Goal: Information Seeking & Learning: Learn about a topic

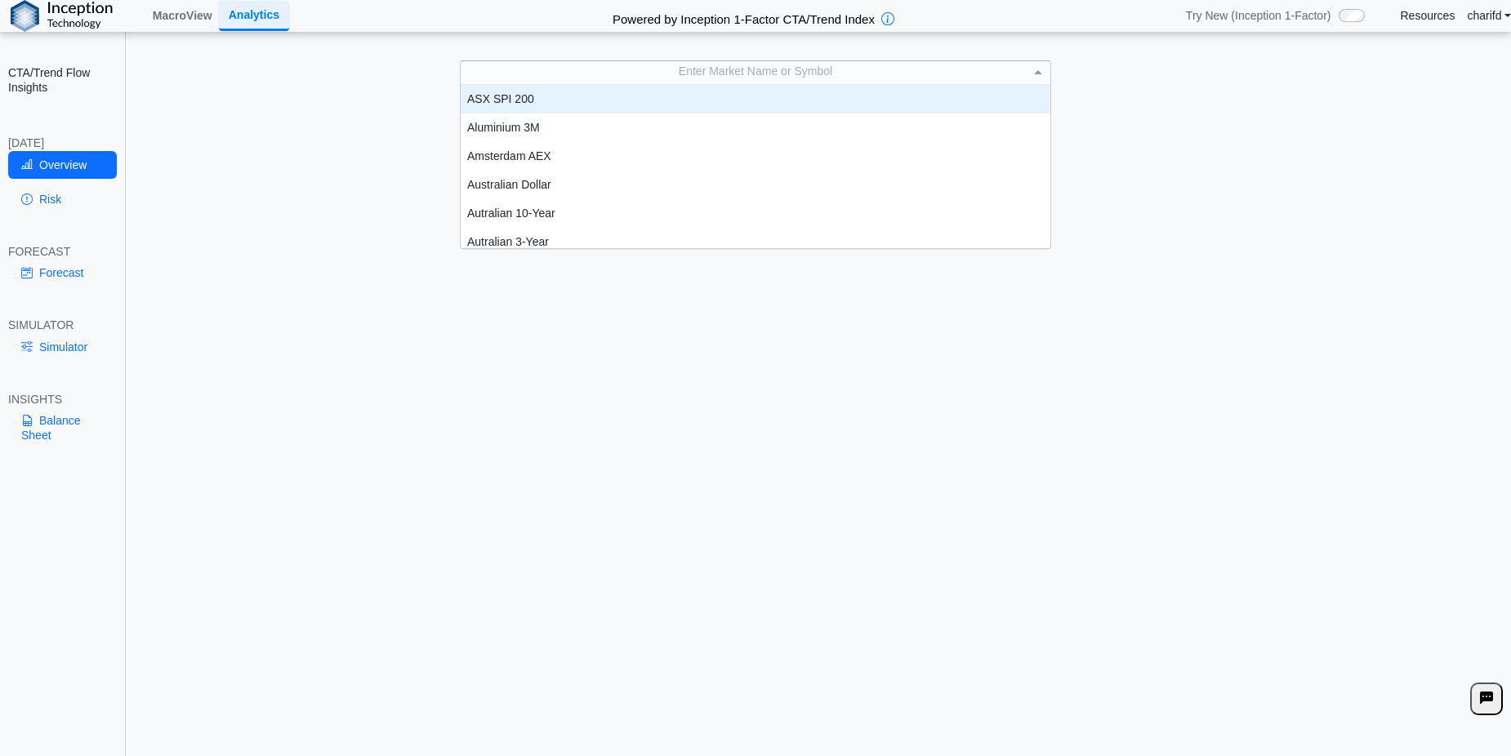
click at [744, 68] on div "Enter Market Name or Symbol" at bounding box center [756, 72] width 590 height 23
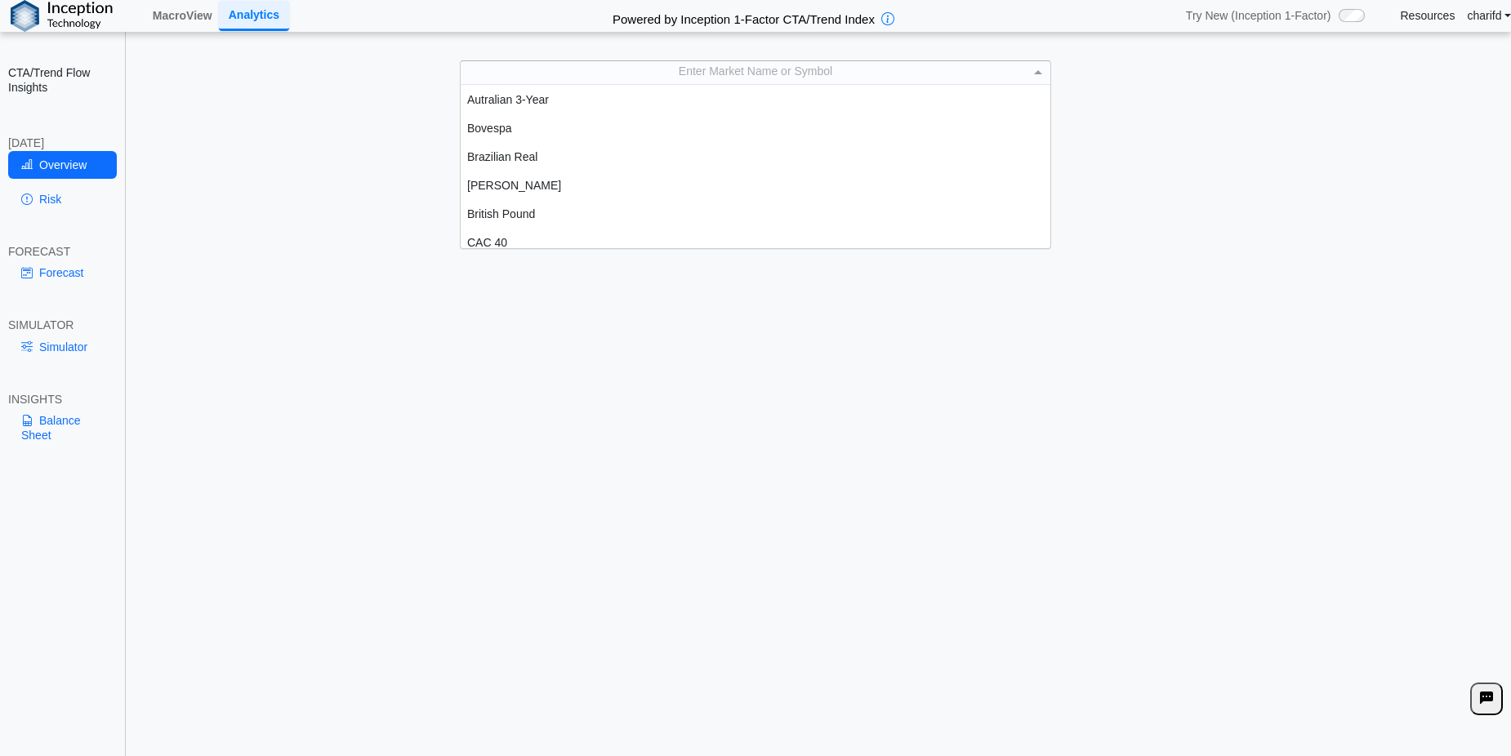
scroll to position [143, 0]
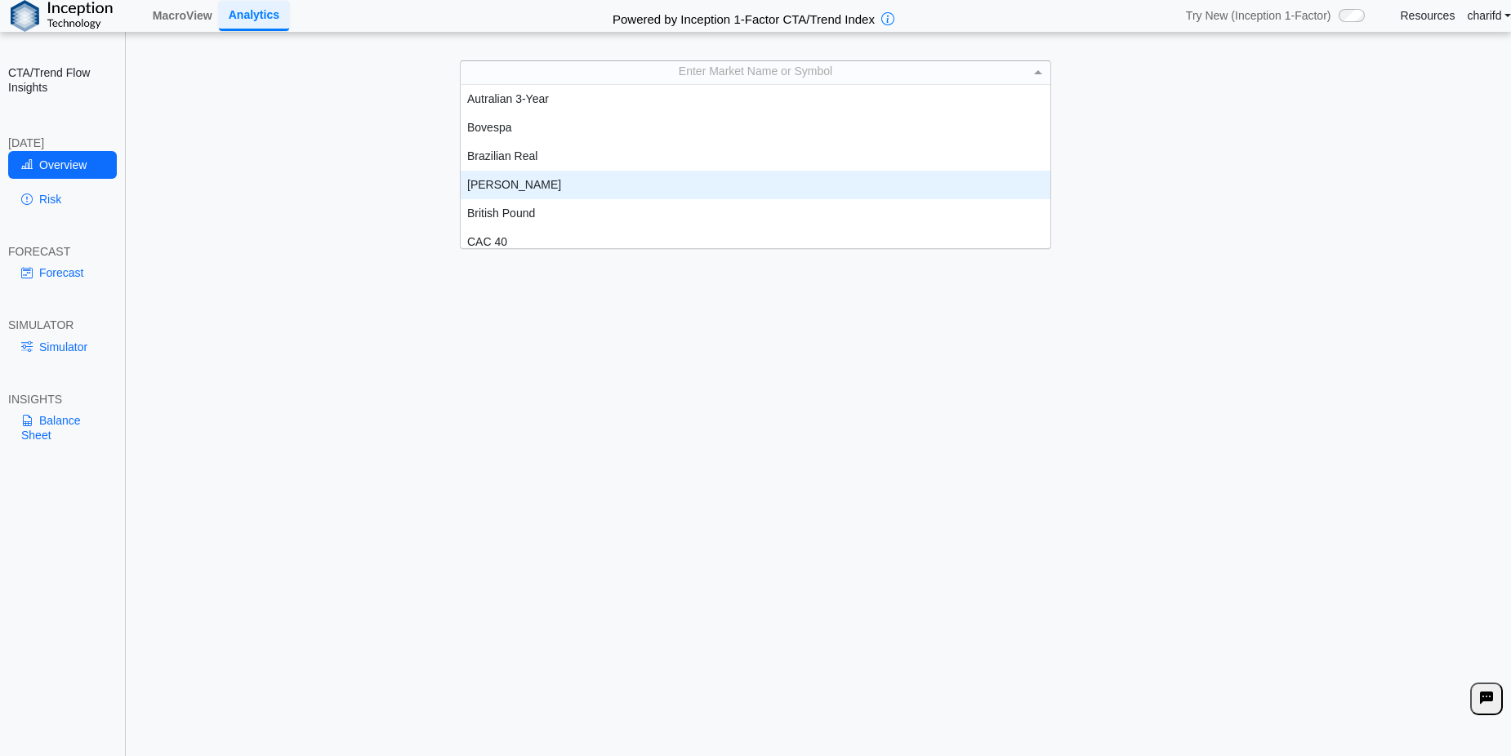
click at [498, 187] on div "Brent" at bounding box center [756, 185] width 590 height 29
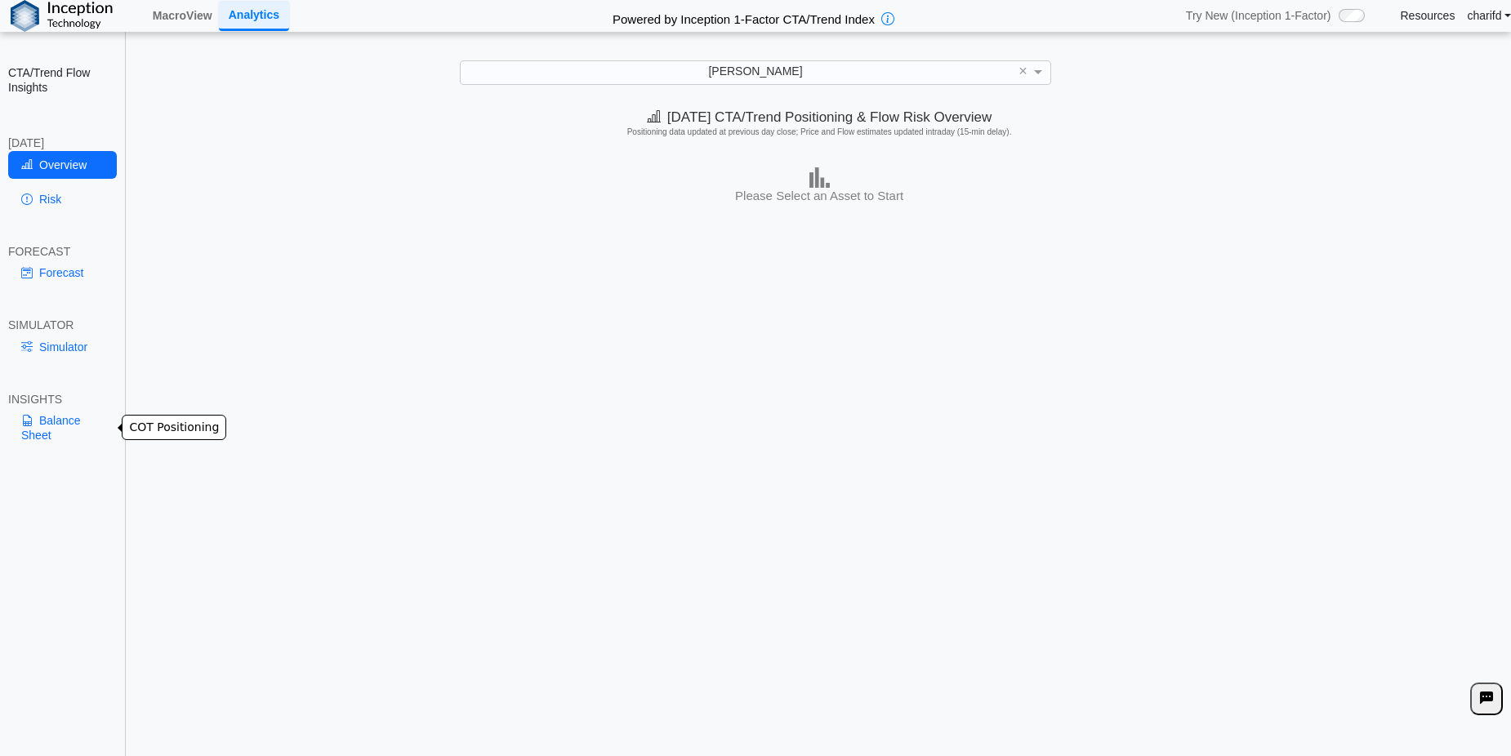
click at [62, 432] on link "Balance Sheet" at bounding box center [62, 428] width 109 height 42
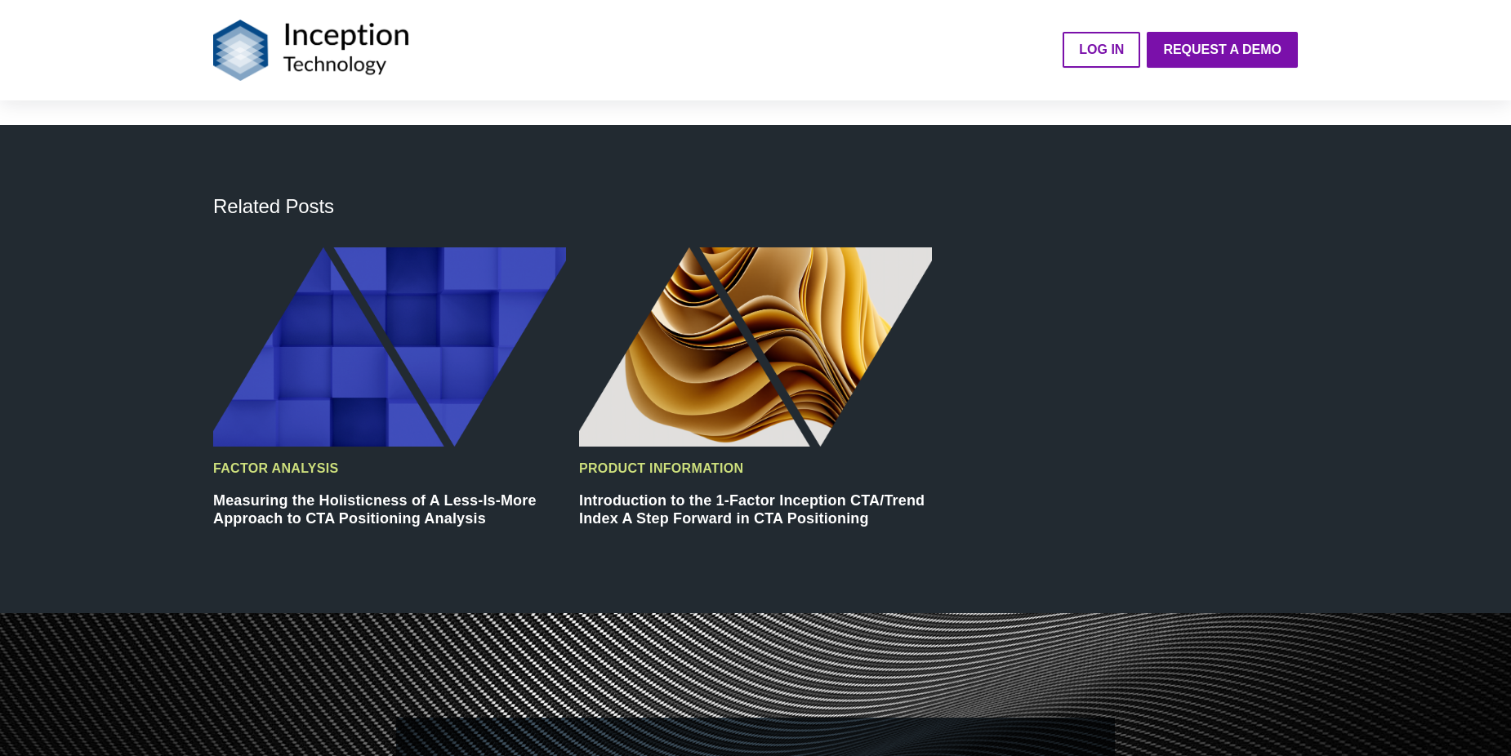
scroll to position [3188, 0]
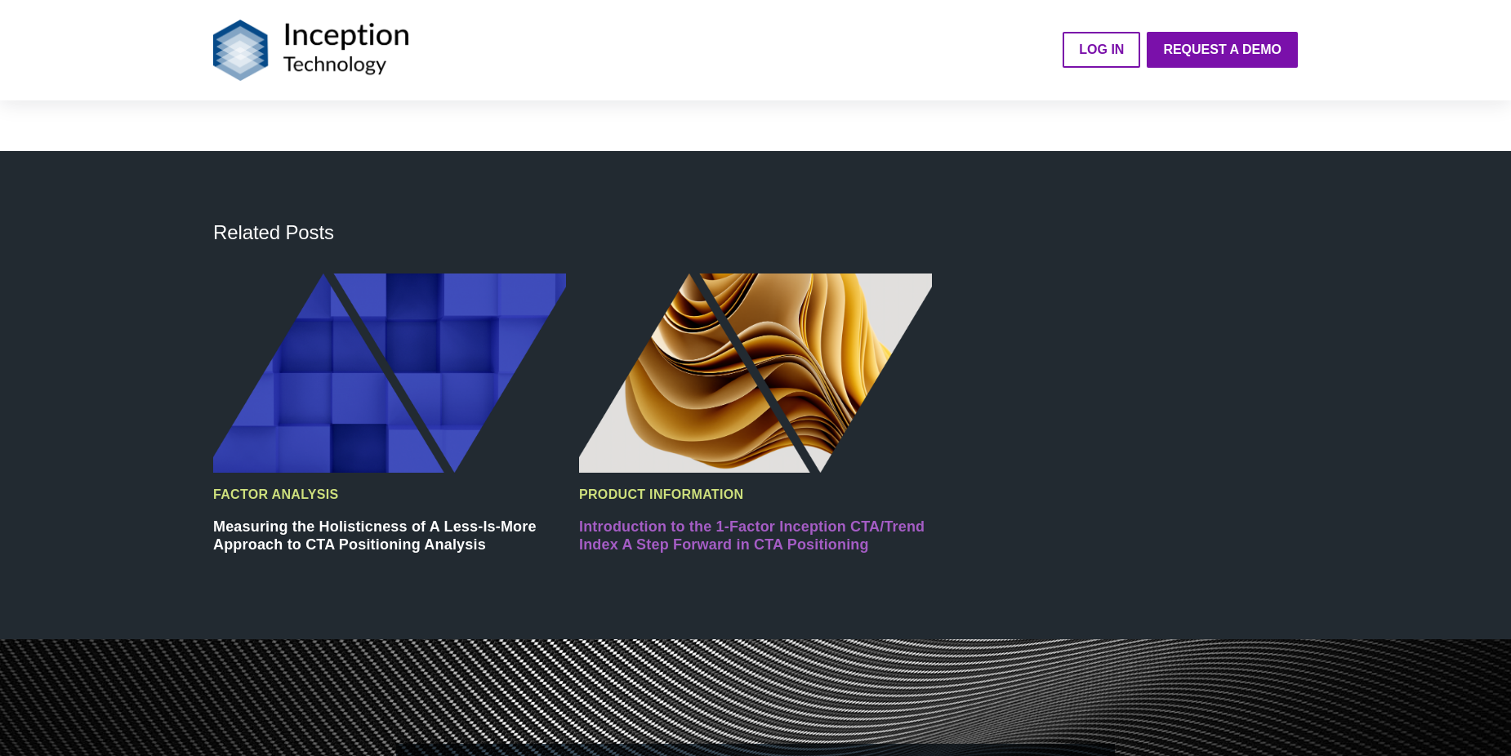
click at [675, 518] on link "Introduction to the 1-Factor Inception CTA/Trend Index A Step Forward in CTA Po…" at bounding box center [751, 535] width 345 height 35
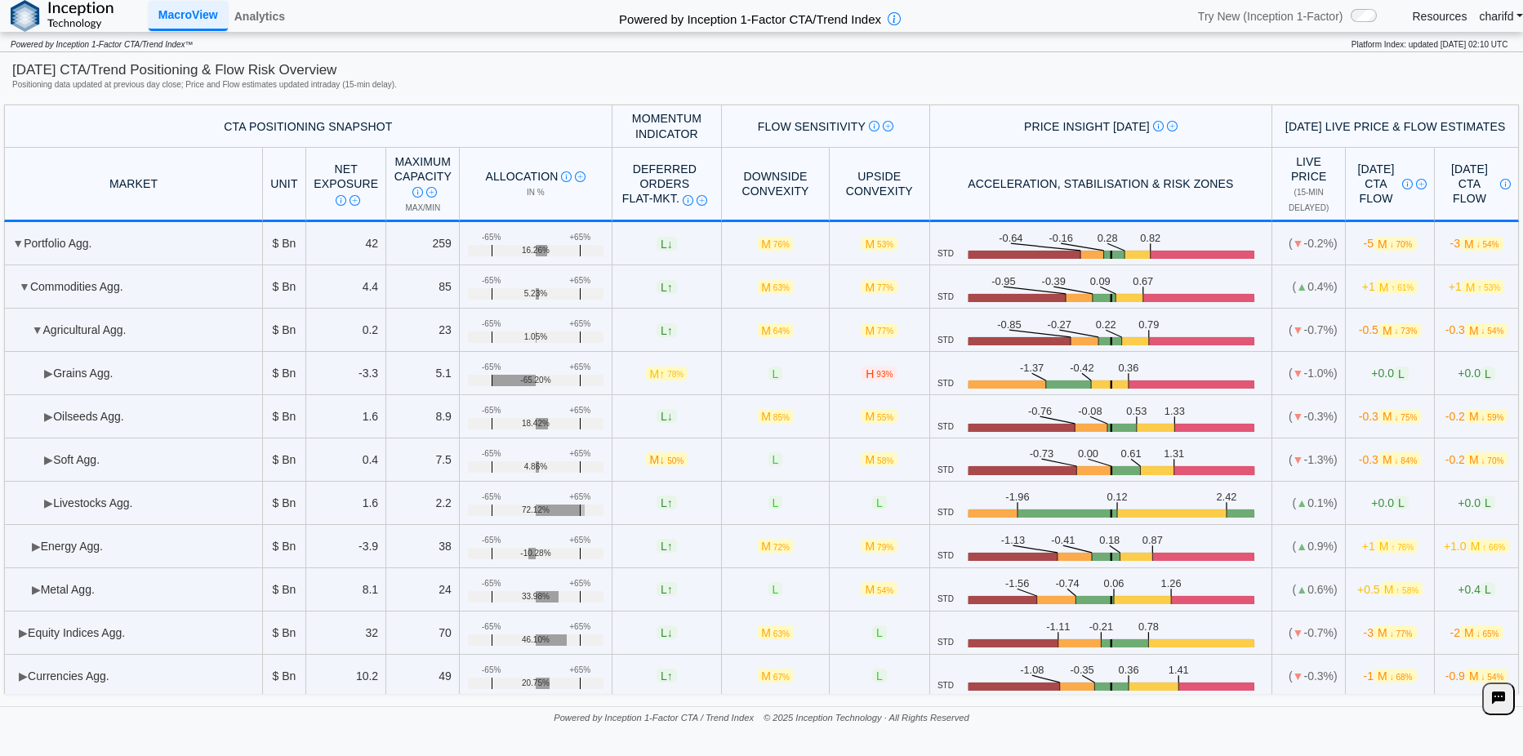
click at [524, 80] on div "Positioning data updated at previous day close; Price and Flow estimates update…" at bounding box center [761, 85] width 1498 height 10
click at [930, 82] on div "Positioning data updated at previous day close; Price and Flow estimates update…" at bounding box center [761, 85] width 1498 height 10
click at [269, 26] on link "Analytics" at bounding box center [260, 16] width 64 height 28
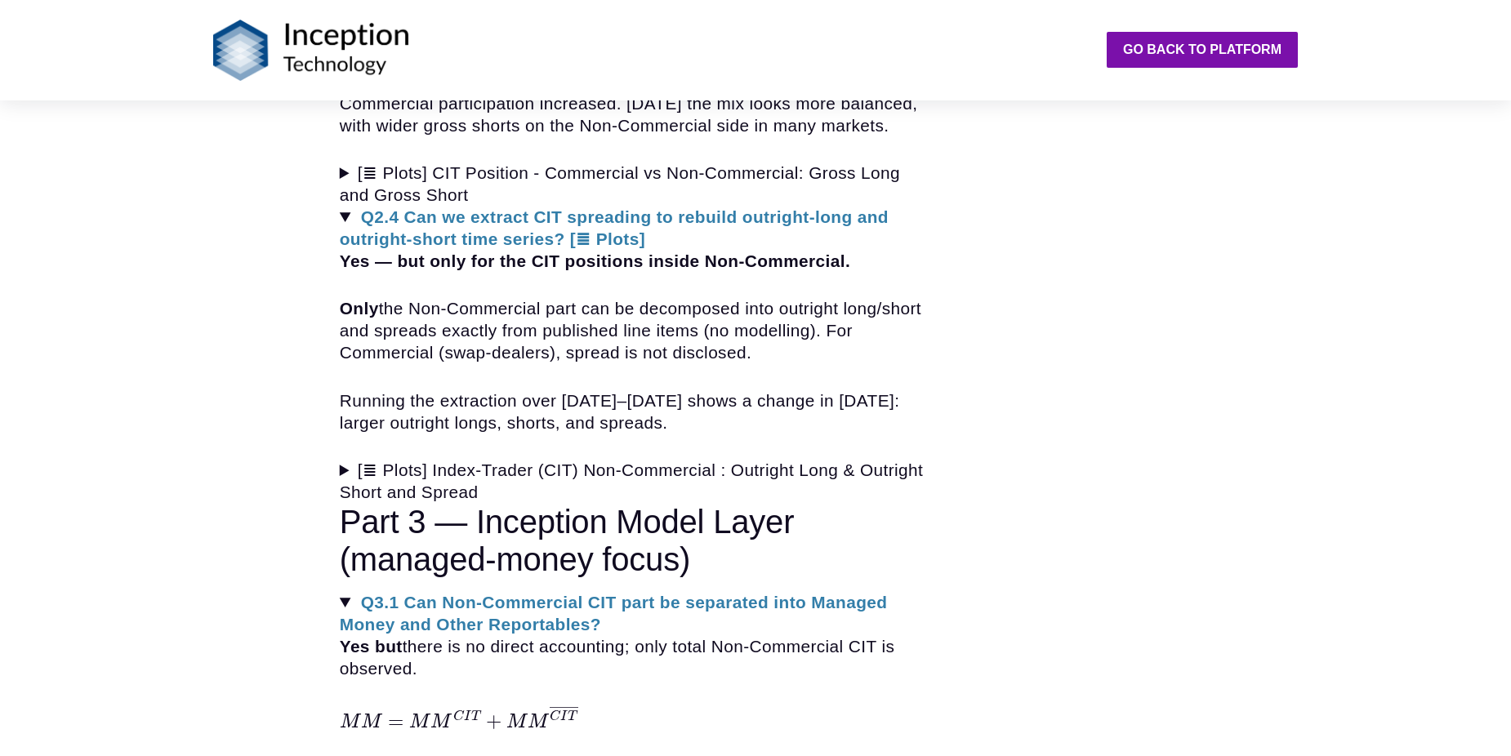
scroll to position [3257, 0]
